Goal: Find specific page/section: Find specific page/section

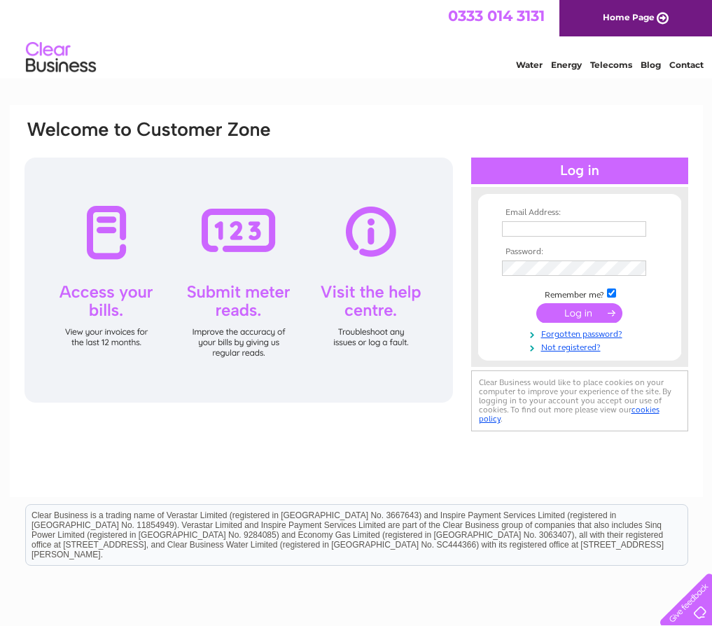
type input "audreygreen@crossbillgin.com"
click at [577, 315] on input "submit" at bounding box center [580, 313] width 86 height 20
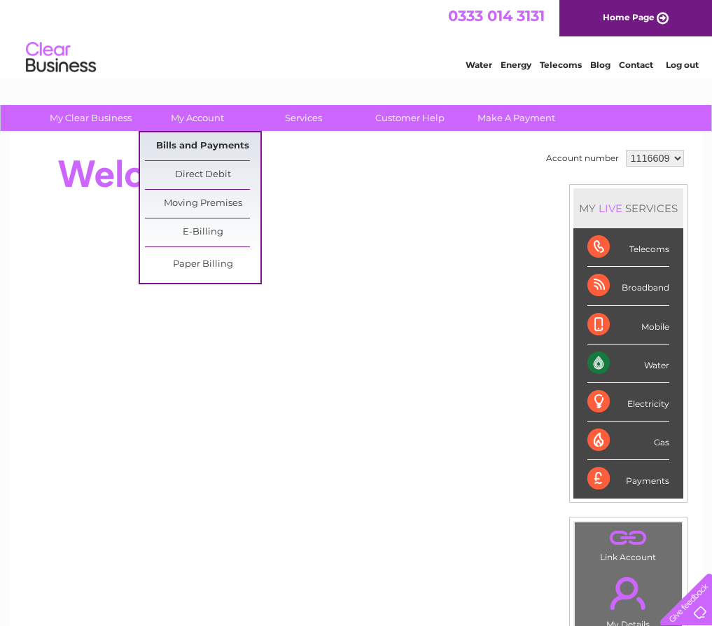
click at [191, 146] on link "Bills and Payments" at bounding box center [203, 146] width 116 height 28
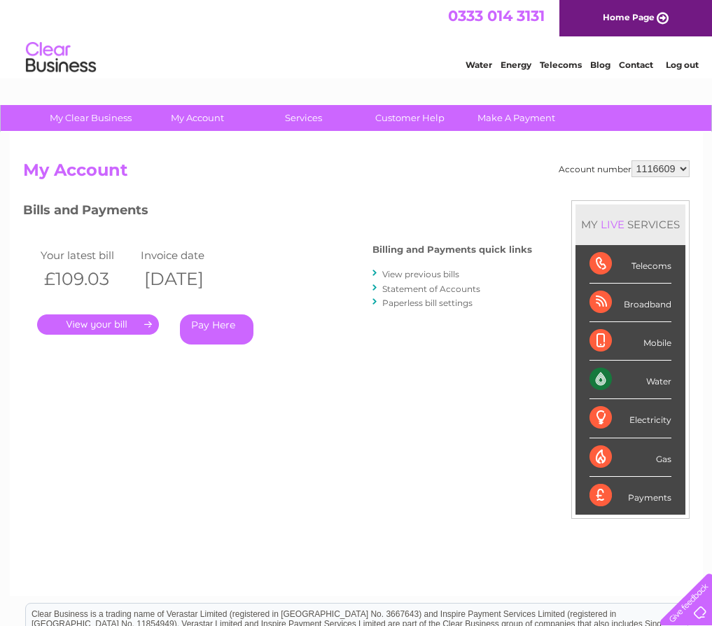
click at [97, 316] on link "." at bounding box center [98, 325] width 122 height 20
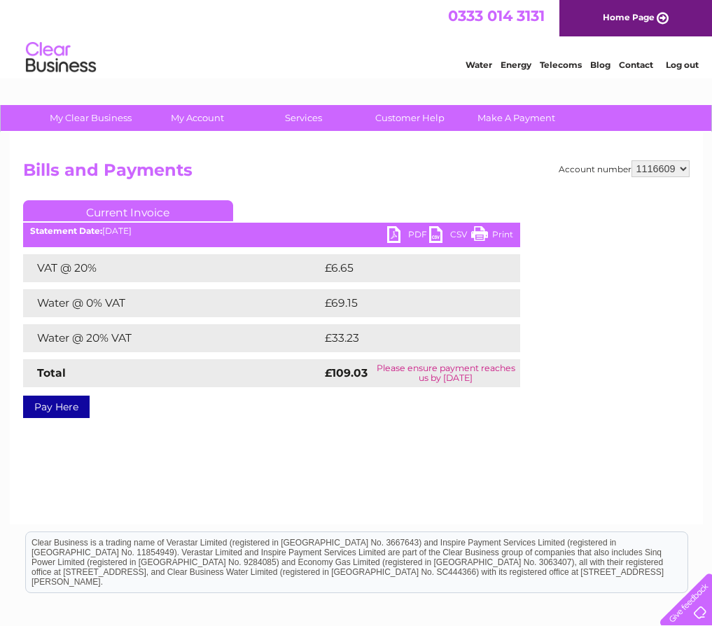
click at [398, 230] on link "PDF" at bounding box center [408, 236] width 42 height 20
